Goal: Check status: Check status

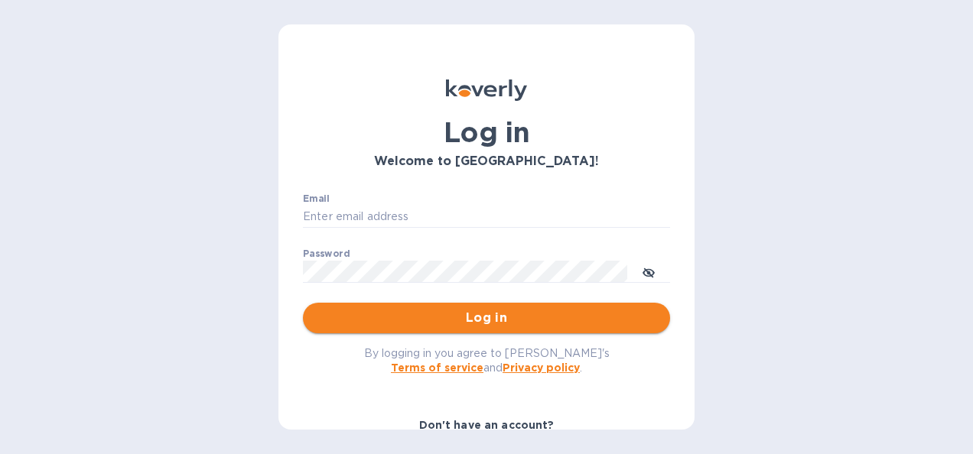
type input "[PERSON_NAME][EMAIL_ADDRESS][PERSON_NAME][PERSON_NAME][DOMAIN_NAME]"
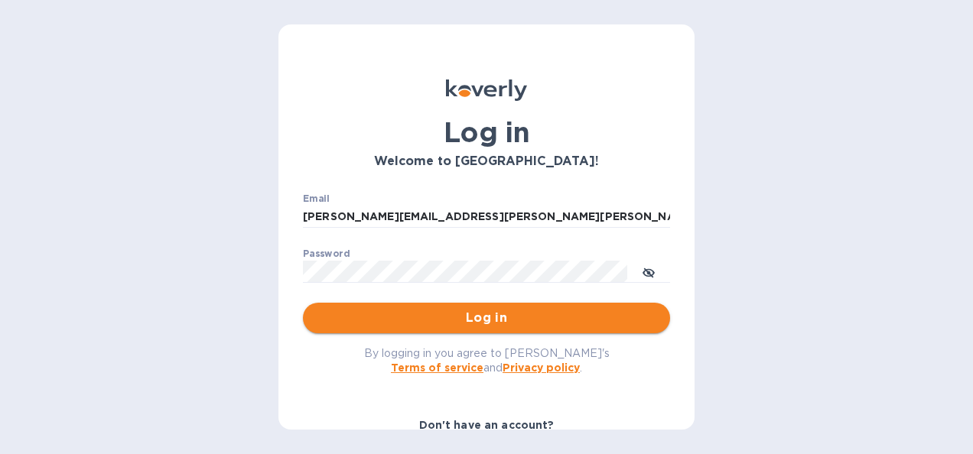
click at [411, 309] on span "Log in" at bounding box center [486, 318] width 343 height 18
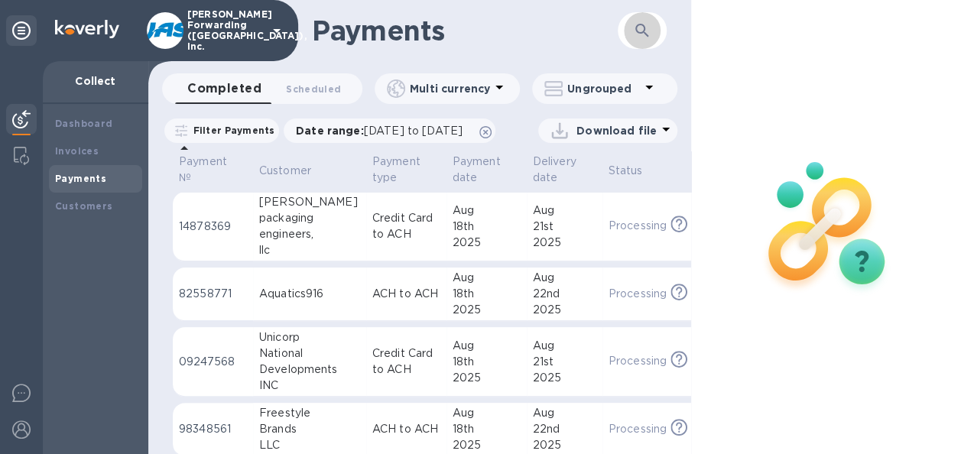
click at [642, 30] on icon "button" at bounding box center [642, 30] width 18 height 18
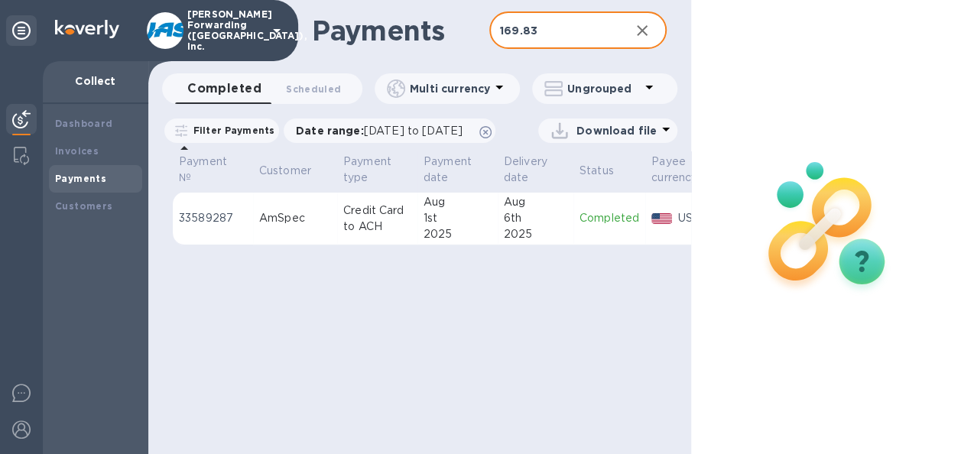
type input "169.83"
click at [535, 242] on div "2025" at bounding box center [535, 234] width 63 height 16
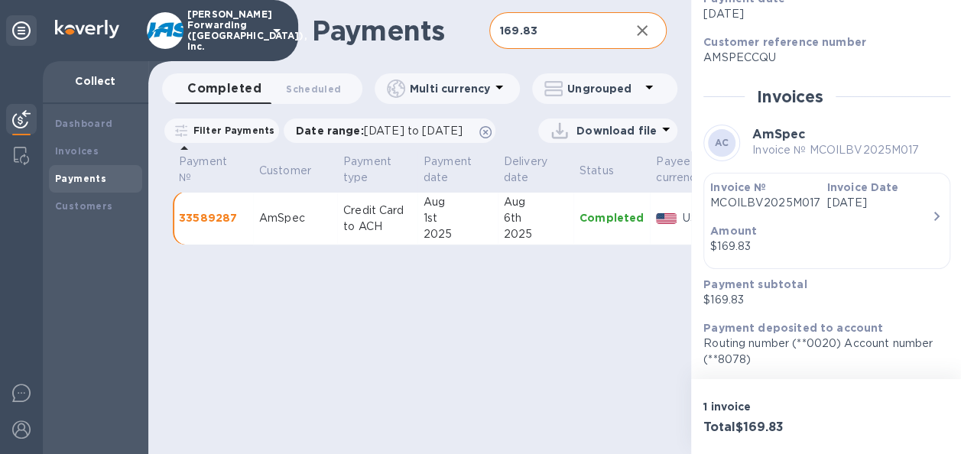
scroll to position [11, 0]
